Goal: Task Accomplishment & Management: Use online tool/utility

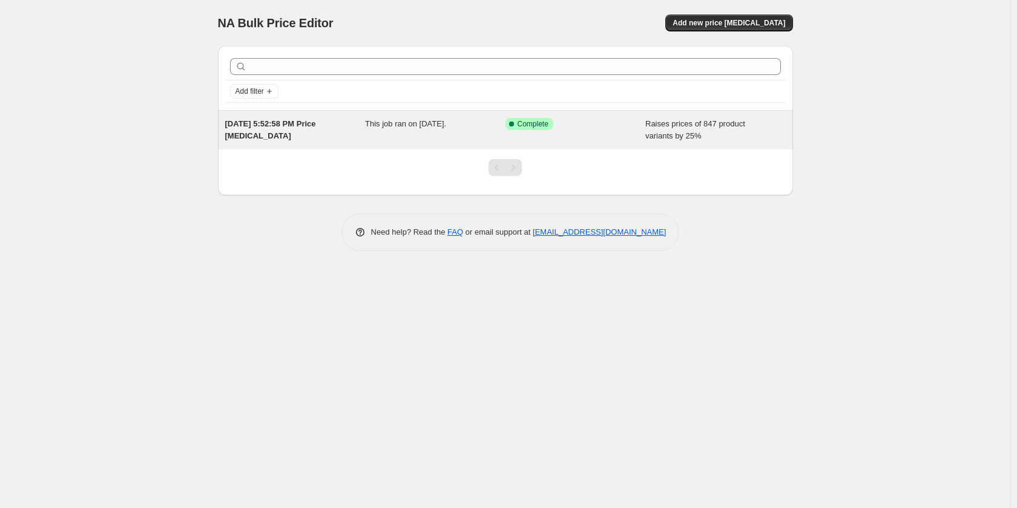
click at [271, 126] on span "[DATE] 5:52:58 PM Price [MEDICAL_DATA]" at bounding box center [270, 129] width 91 height 21
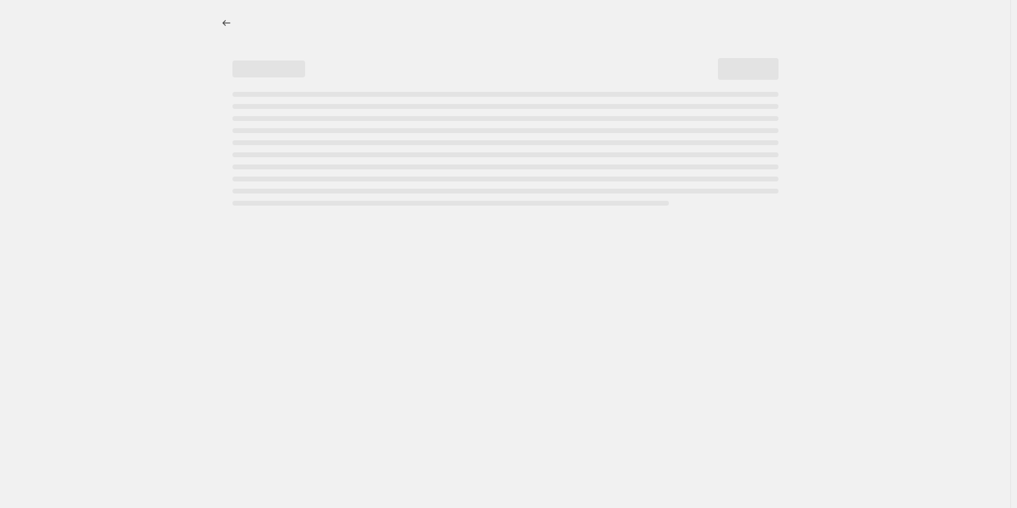
select select "percentage"
select select "collection"
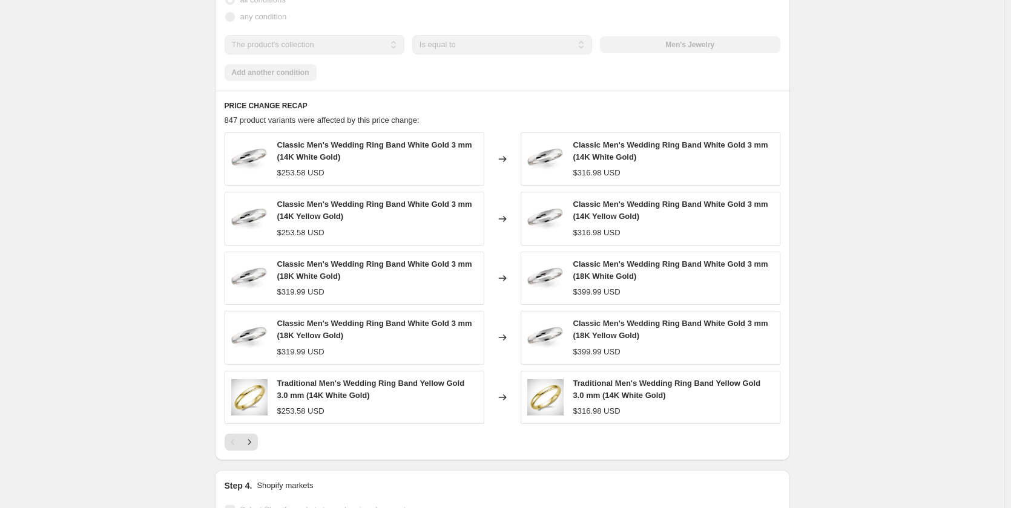
scroll to position [832, 0]
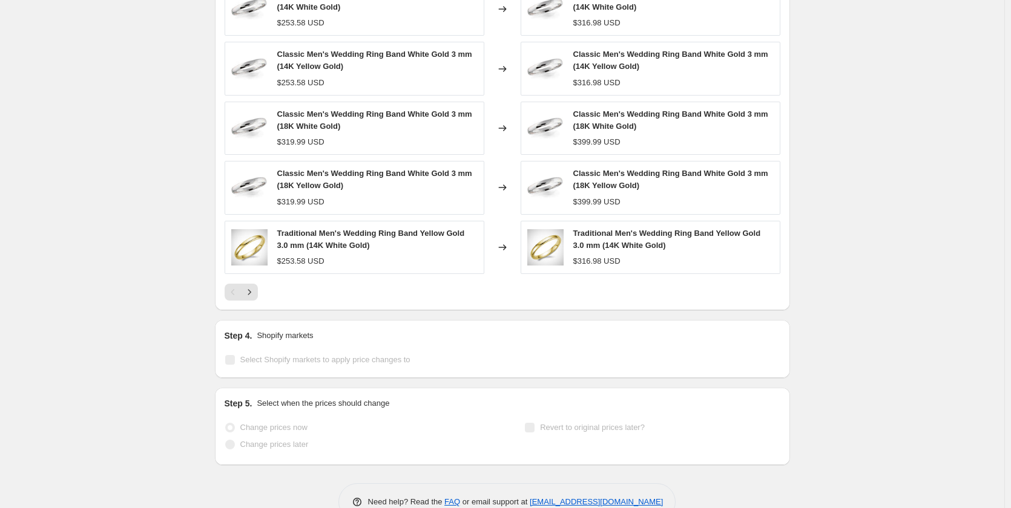
scroll to position [1013, 0]
